Goal: Task Accomplishment & Management: Manage account settings

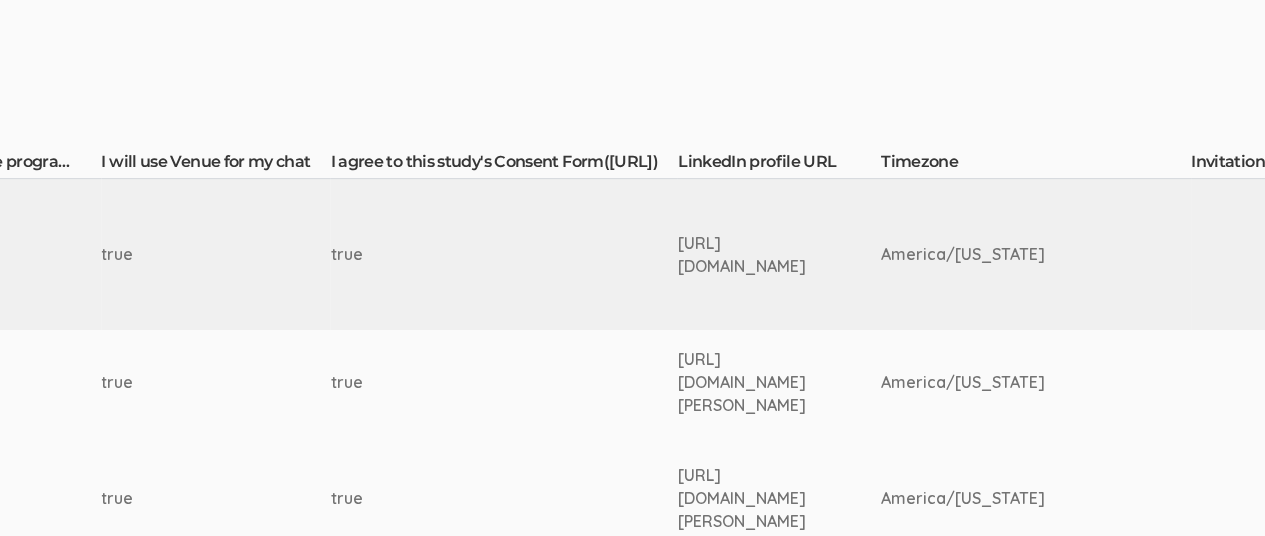
scroll to position [428, 2923]
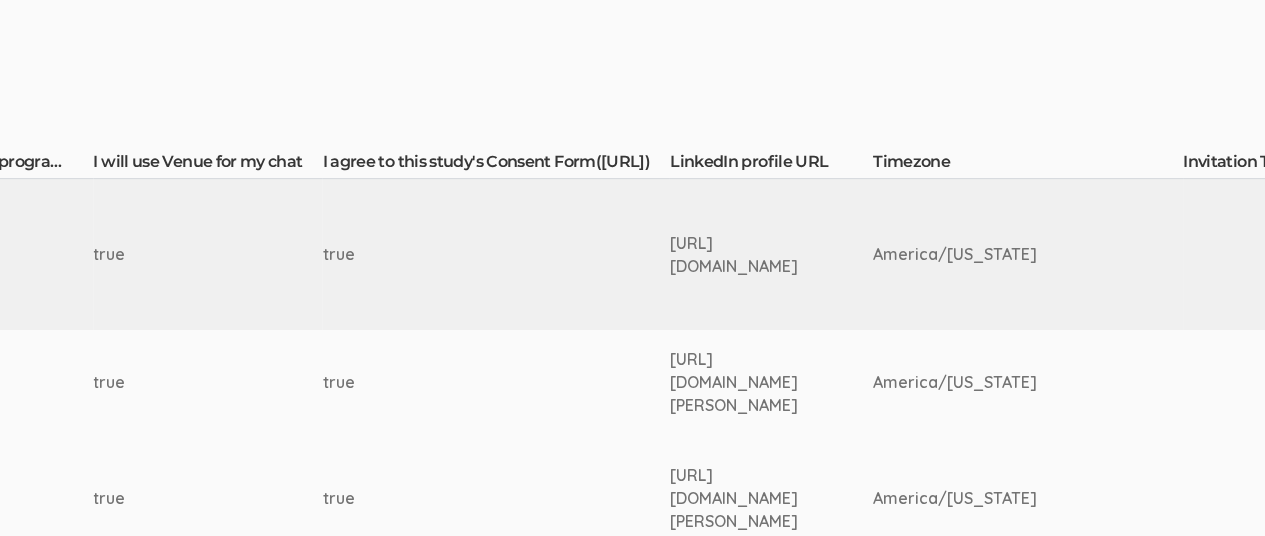
drag, startPoint x: 704, startPoint y: 241, endPoint x: 820, endPoint y: 271, distance: 119.8
click at [798, 271] on div "[URL][DOMAIN_NAME]" at bounding box center [734, 255] width 128 height 46
copy div "[URL][DOMAIN_NAME]"
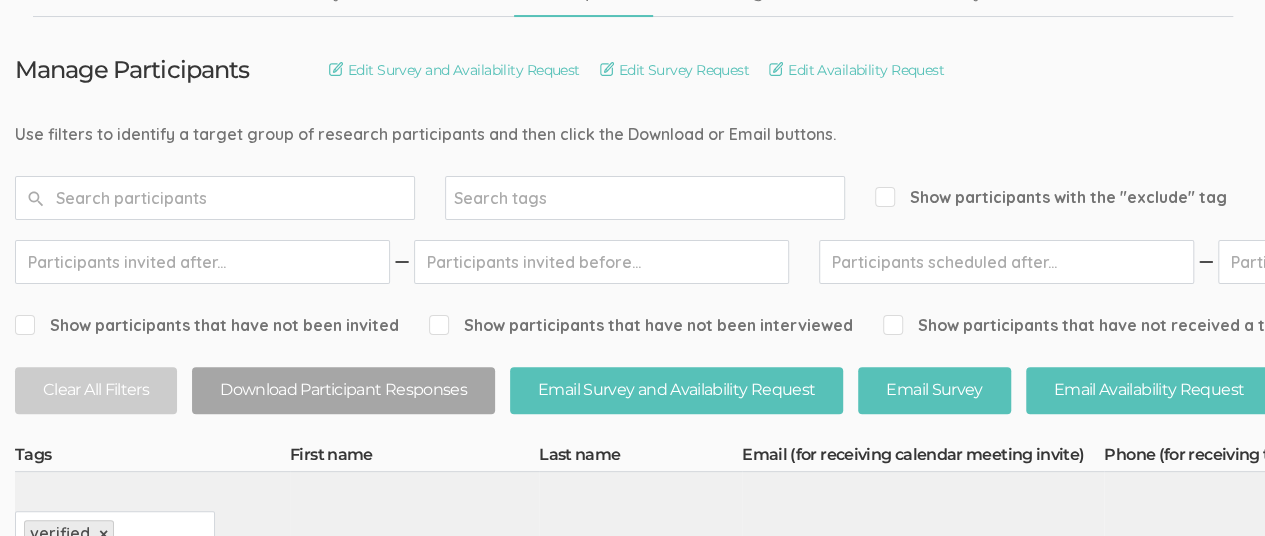
scroll to position [0, 0]
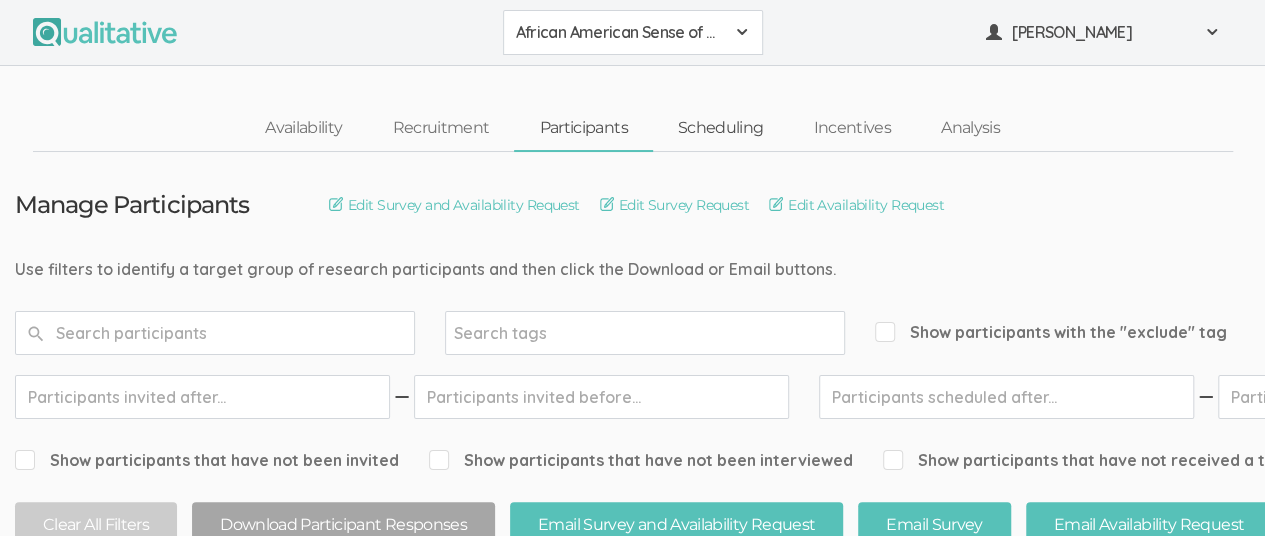
click at [728, 131] on link "Scheduling" at bounding box center [721, 128] width 136 height 43
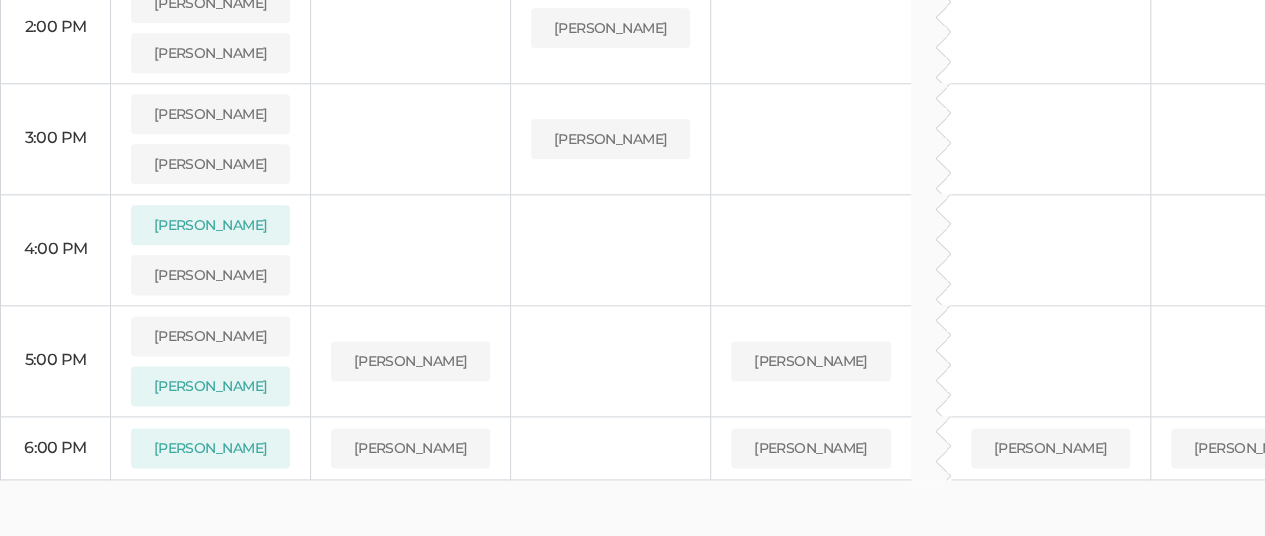
scroll to position [1136, 0]
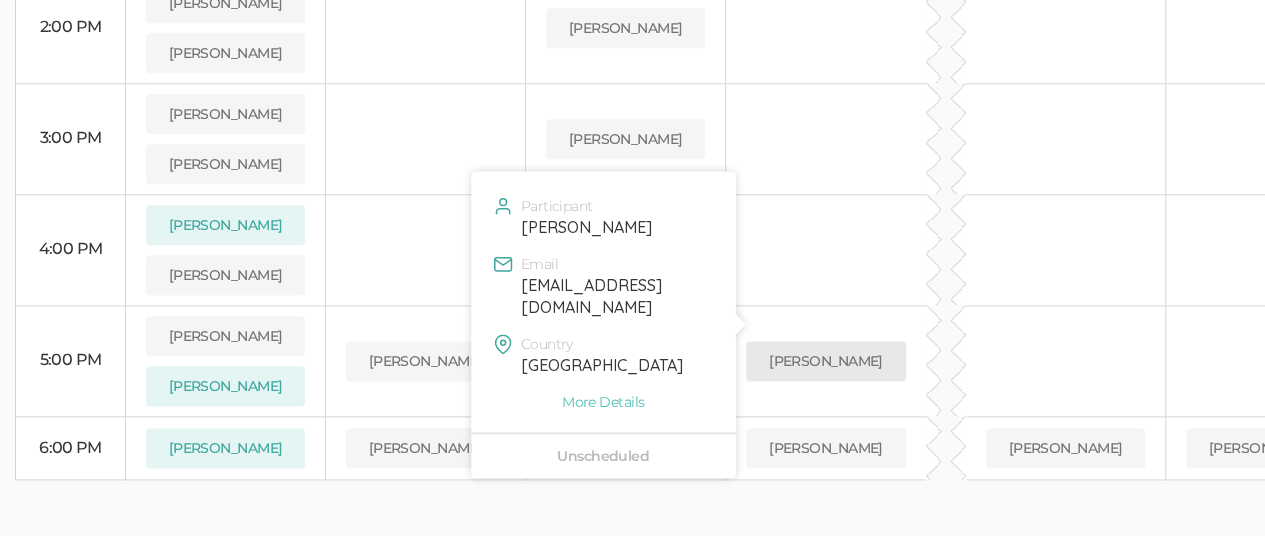
click at [852, 341] on button "[PERSON_NAME]" at bounding box center [826, 361] width 160 height 40
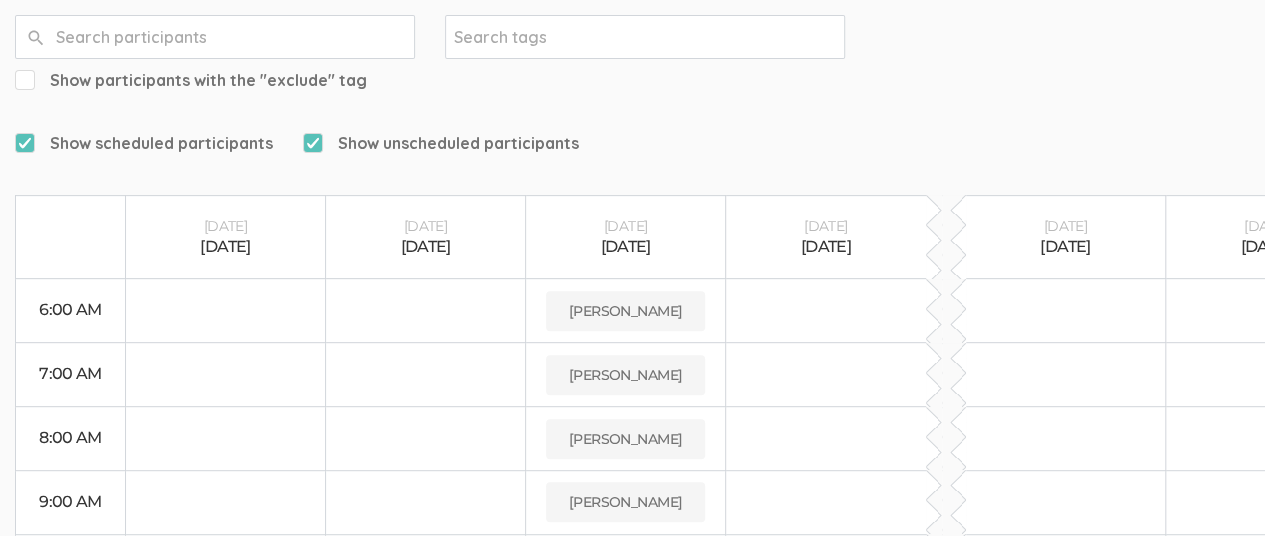
scroll to position [300, 0]
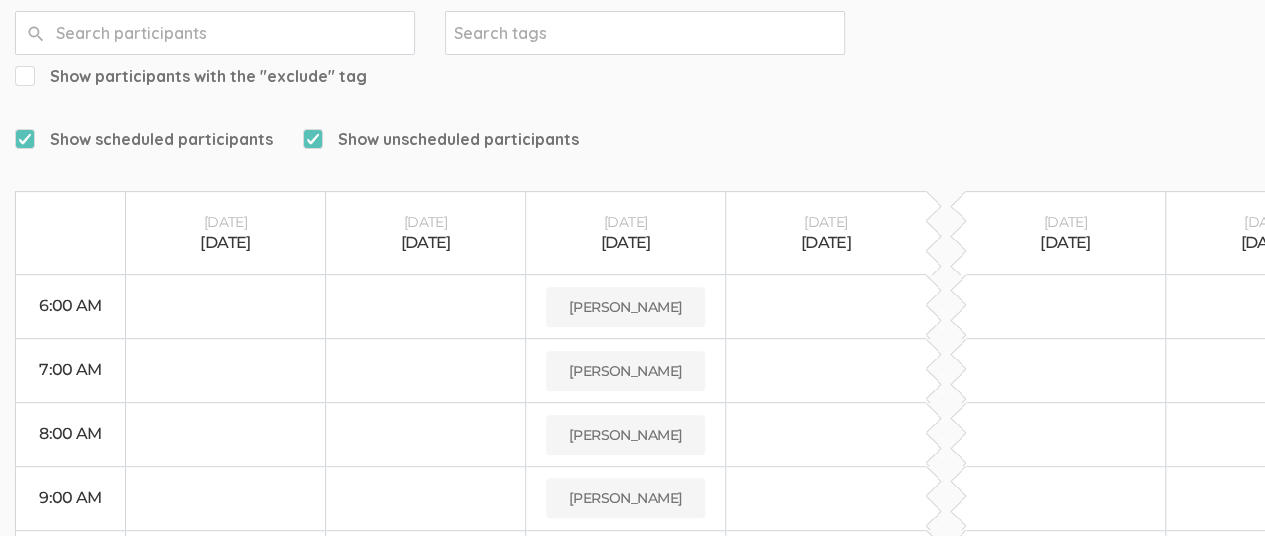
click at [310, 132] on input "Show unscheduled participants" at bounding box center [309, 138] width 13 height 13
checkbox input "false"
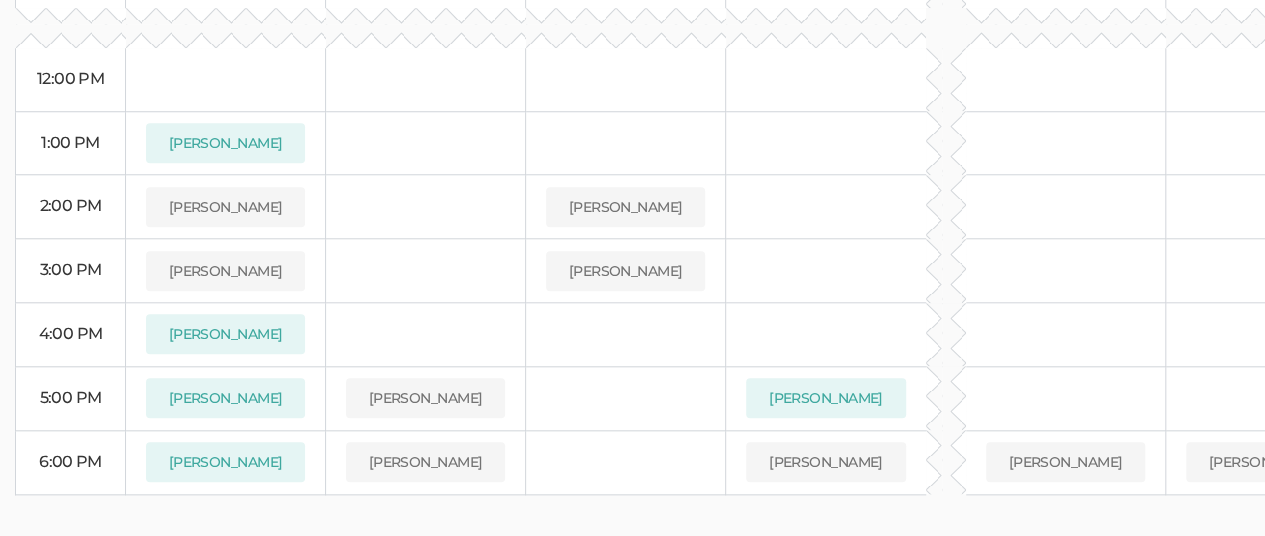
scroll to position [885, 0]
